Goal: Task Accomplishment & Management: Use online tool/utility

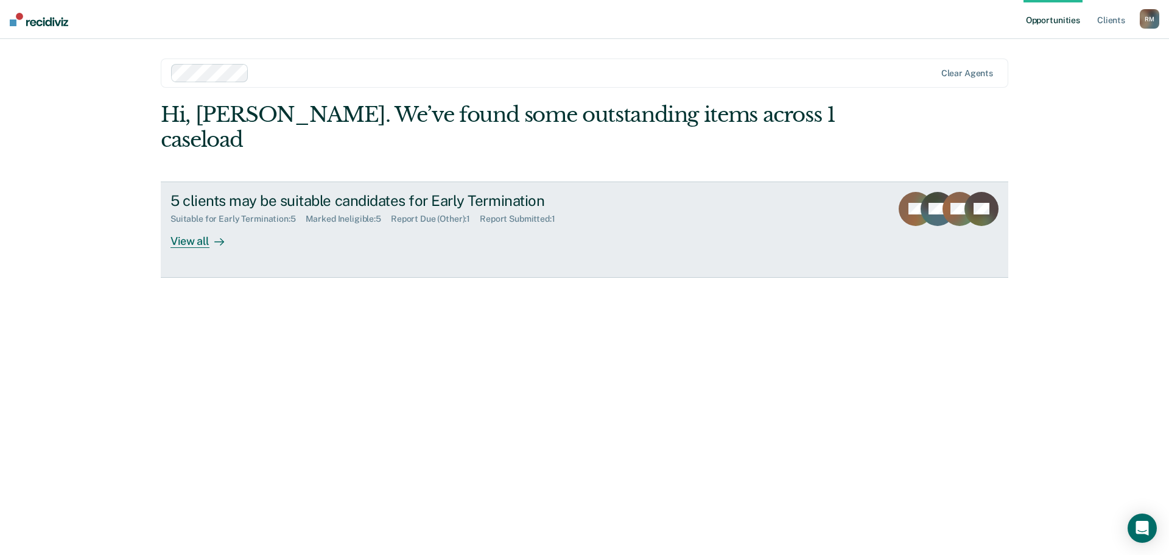
click at [181, 224] on div "View all" at bounding box center [204, 236] width 68 height 24
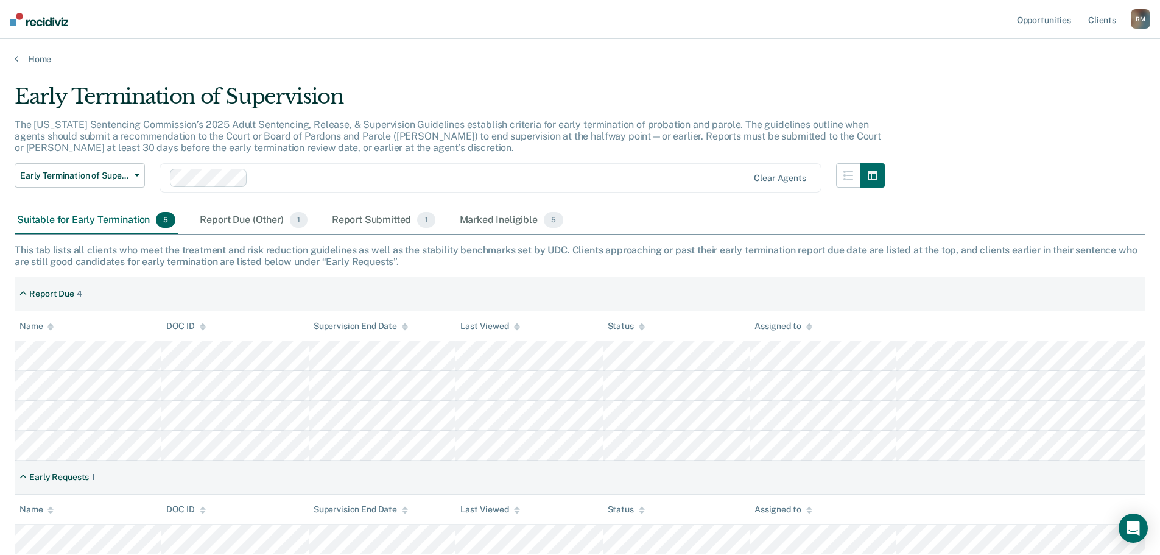
scroll to position [61, 0]
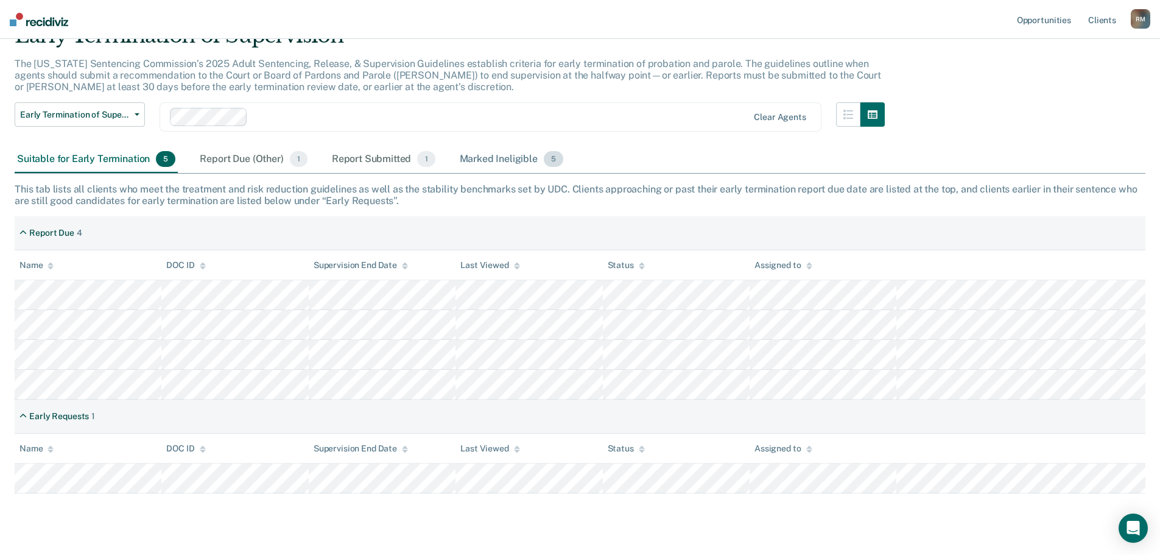
click at [501, 160] on div "Marked Ineligible 5" at bounding box center [511, 159] width 109 height 27
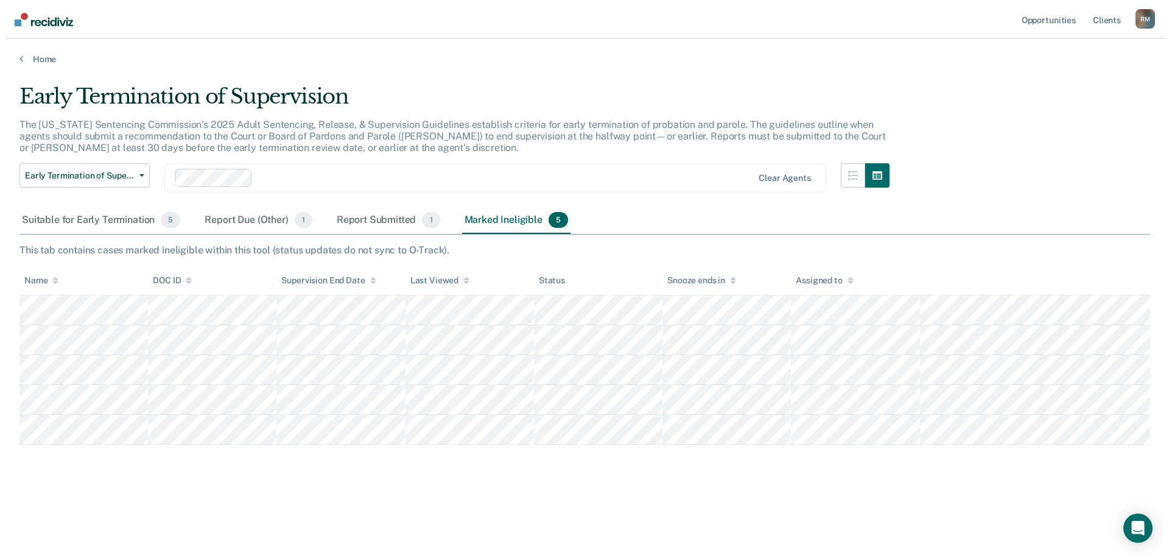
scroll to position [0, 0]
click at [230, 221] on div "Report Due (Other) 1" at bounding box center [253, 220] width 112 height 27
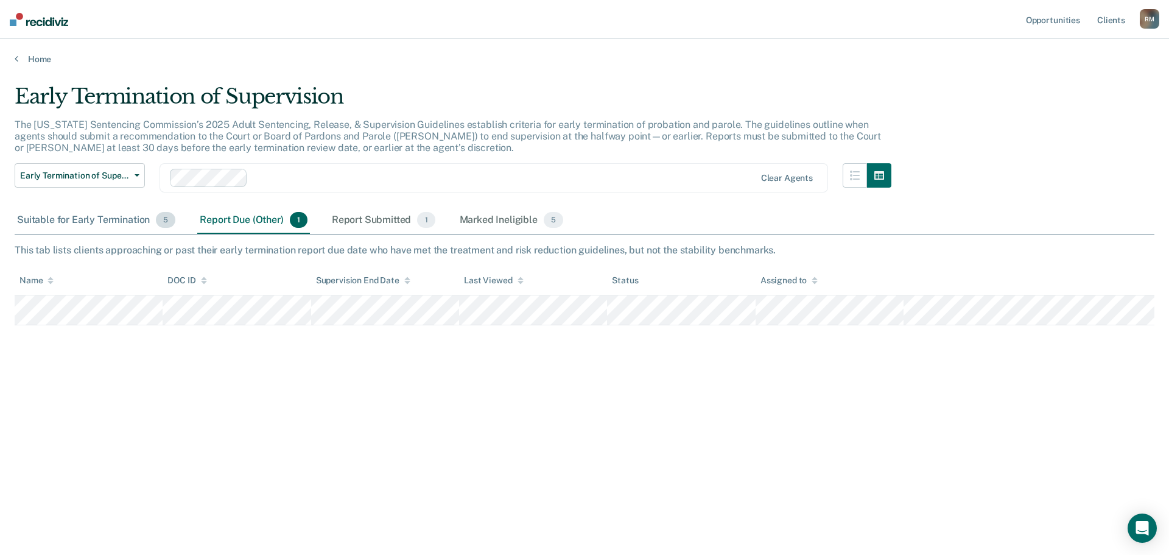
click at [117, 220] on div "Suitable for Early Termination 5" at bounding box center [96, 220] width 163 height 27
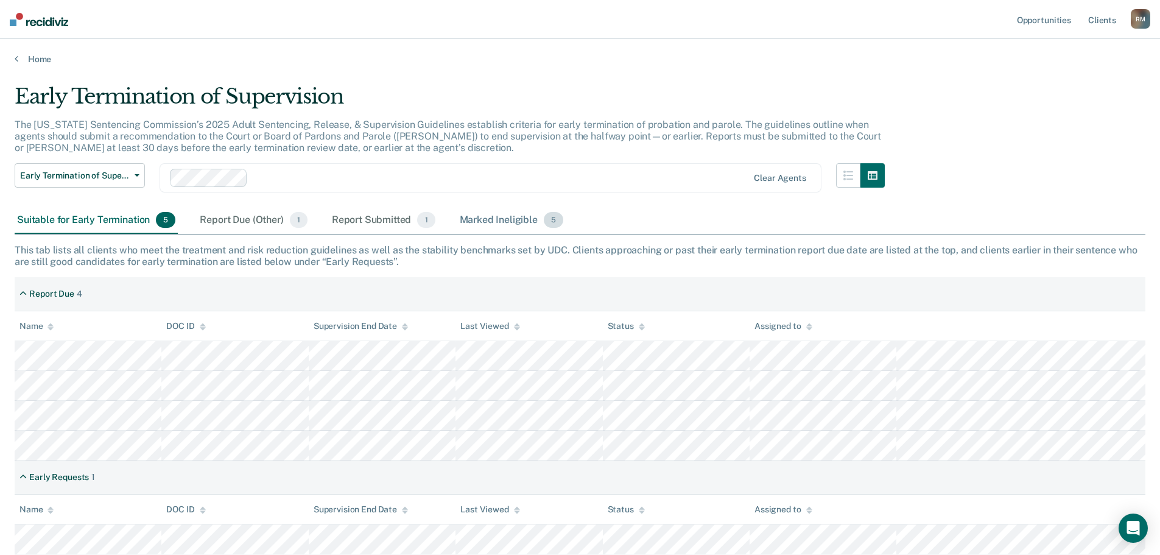
click at [482, 219] on div "Marked Ineligible 5" at bounding box center [511, 220] width 109 height 27
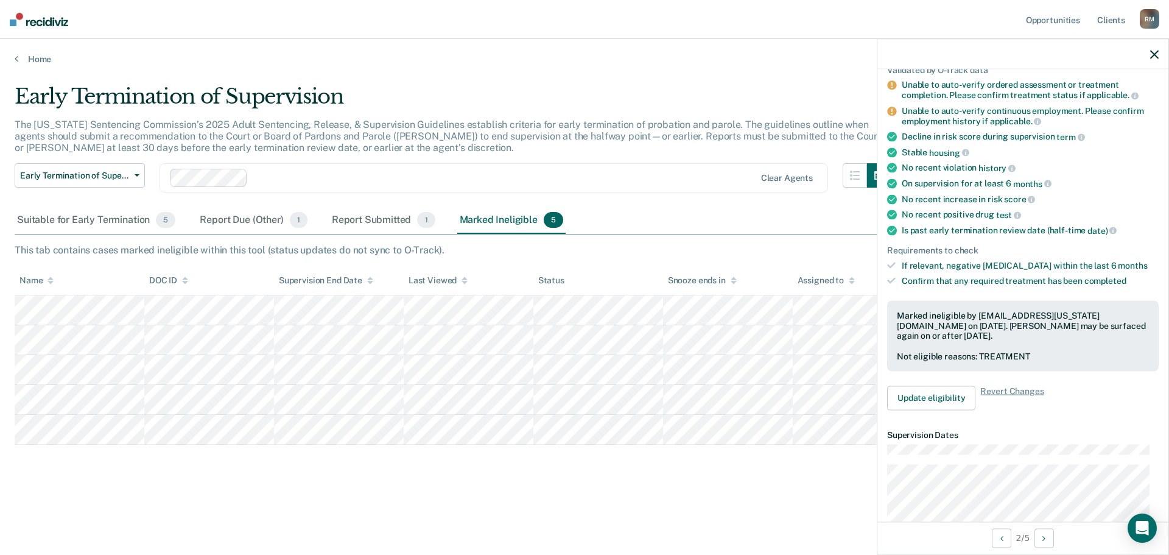
scroll to position [122, 0]
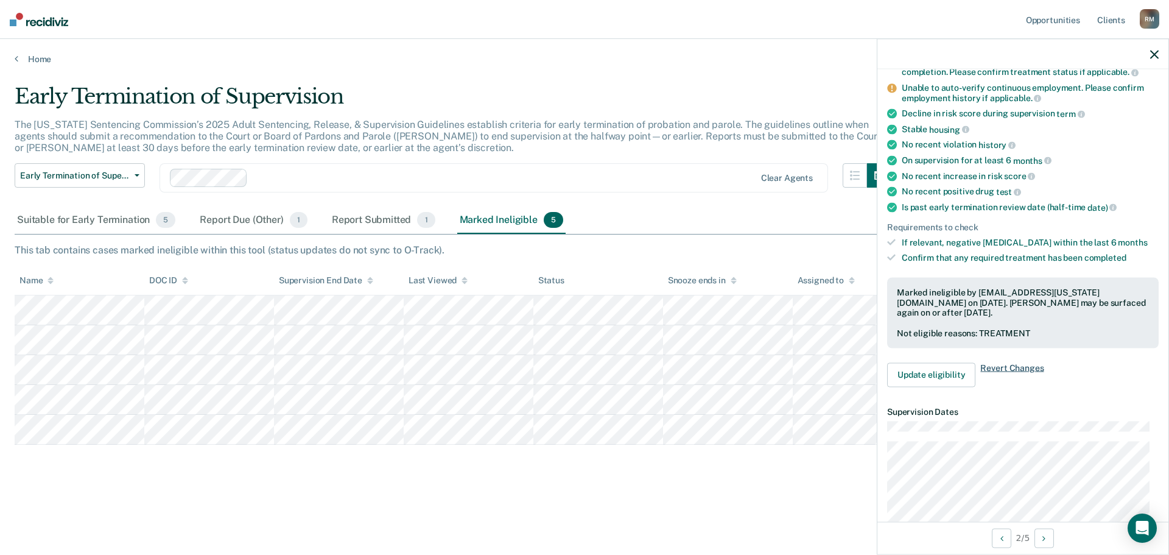
click at [990, 365] on span "Revert Changes" at bounding box center [1011, 374] width 63 height 24
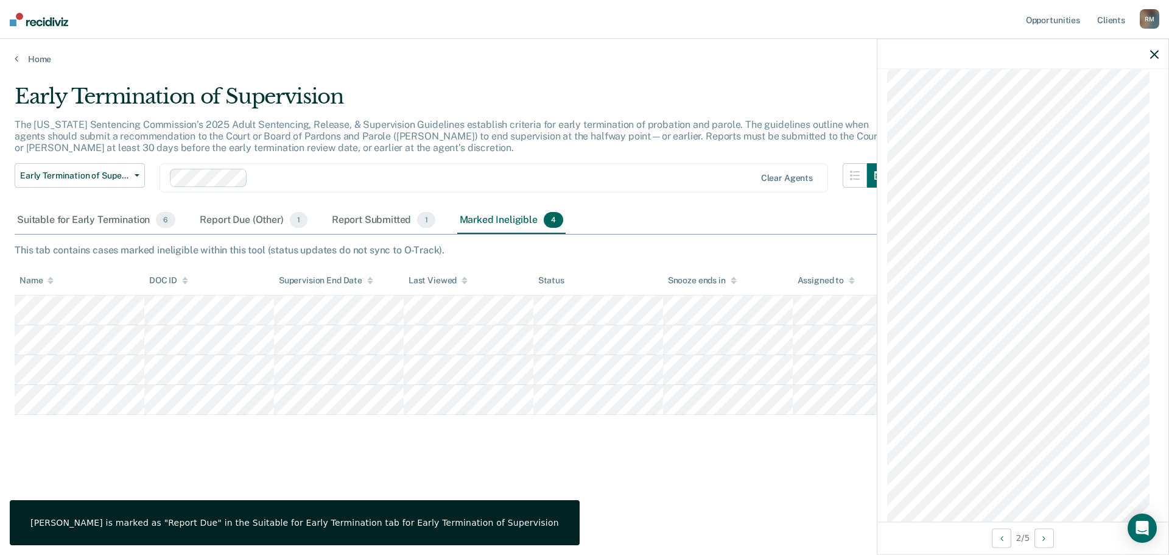
scroll to position [881, 0]
click at [997, 538] on button "Previous Opportunity" at bounding box center [1001, 537] width 19 height 19
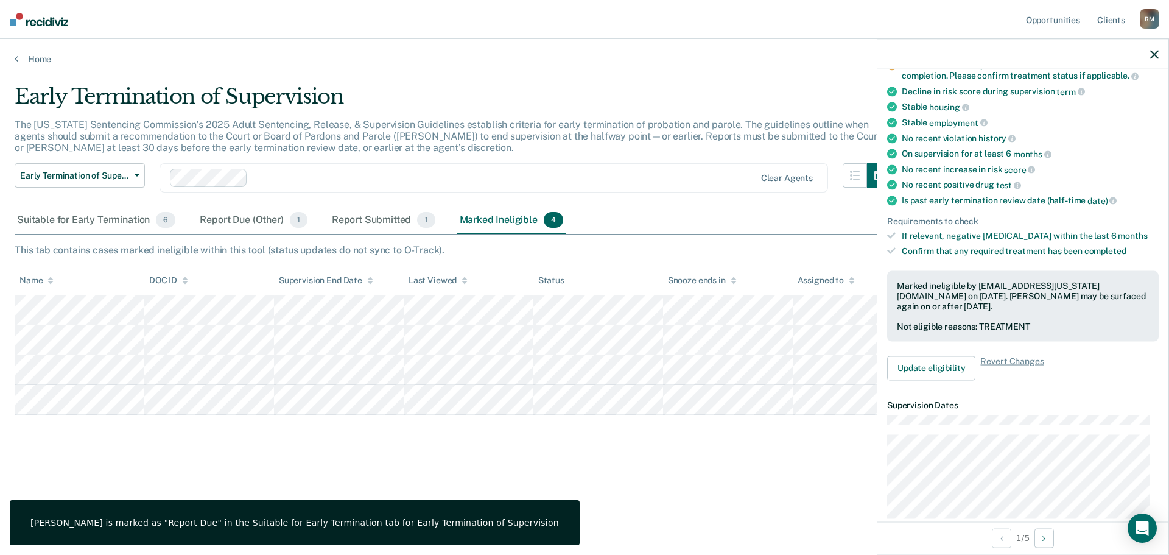
scroll to position [114, 0]
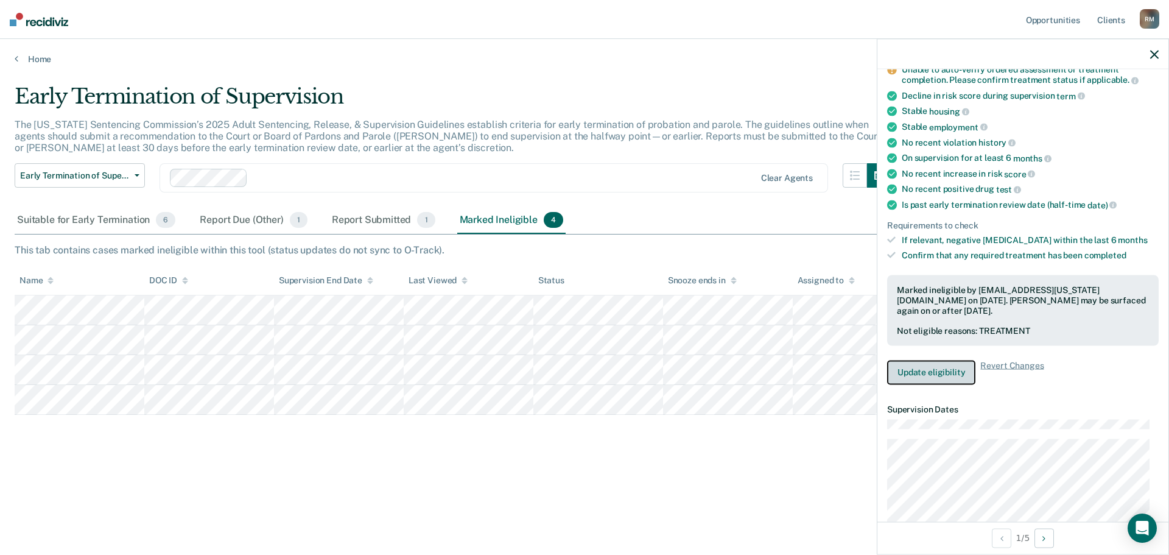
click at [933, 371] on button "Update eligibility" at bounding box center [931, 372] width 88 height 24
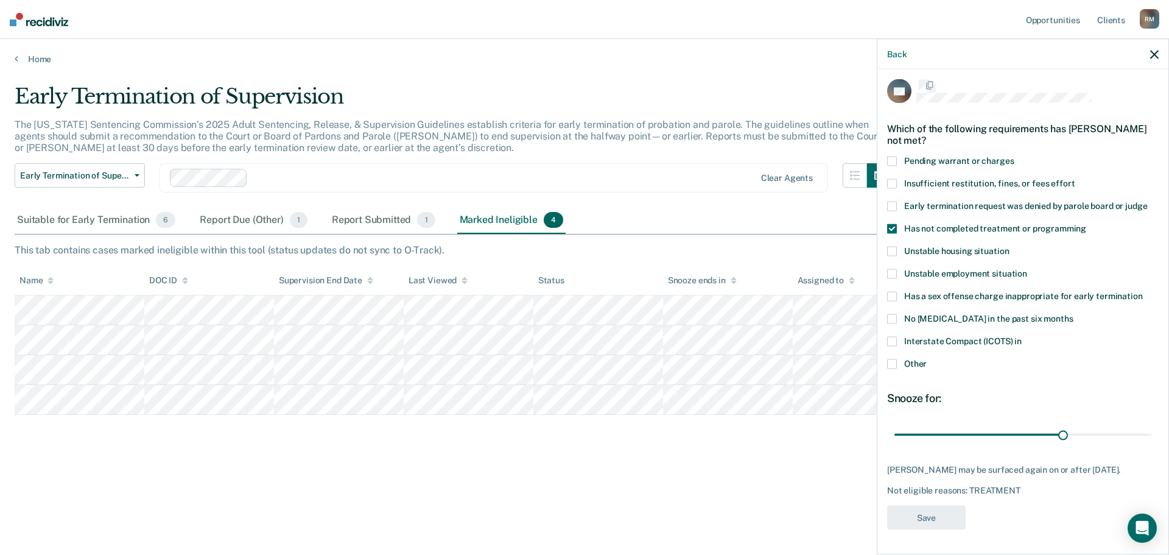
scroll to position [5, 0]
drag, startPoint x: 1155, startPoint y: 52, endPoint x: 1147, endPoint y: 65, distance: 15.4
click at [1156, 52] on icon "button" at bounding box center [1154, 54] width 9 height 9
